Goal: Task Accomplishment & Management: Use online tool/utility

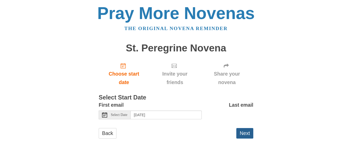
click at [251, 133] on button "Next" at bounding box center [244, 133] width 17 height 11
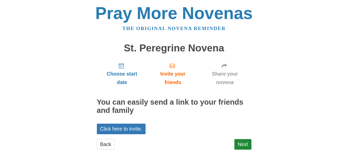
scroll to position [11, 0]
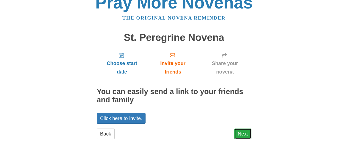
click at [245, 136] on link "Next" at bounding box center [242, 134] width 17 height 11
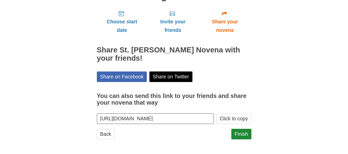
scroll to position [53, 0]
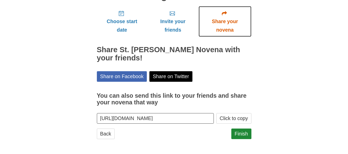
click at [224, 28] on span "Share your novena" at bounding box center [225, 25] width 43 height 17
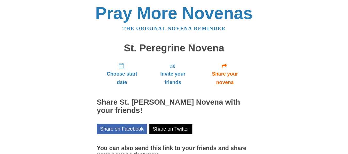
scroll to position [53, 0]
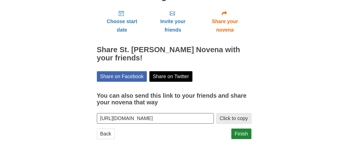
click at [226, 119] on button "Click to copy" at bounding box center [233, 118] width 35 height 11
